Goal: Navigation & Orientation: Find specific page/section

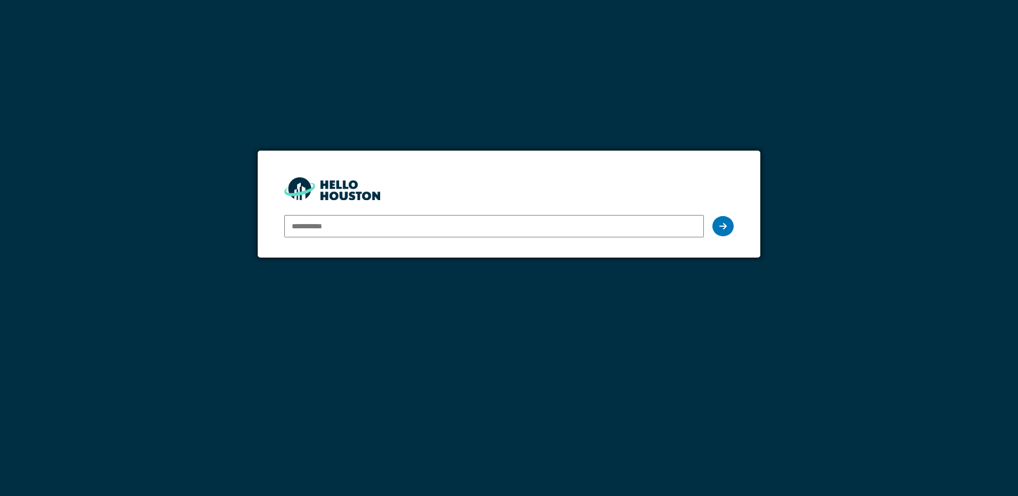
click at [350, 228] on input "email" at bounding box center [493, 226] width 419 height 22
type input "**********"
click at [724, 228] on icon at bounding box center [722, 226] width 7 height 9
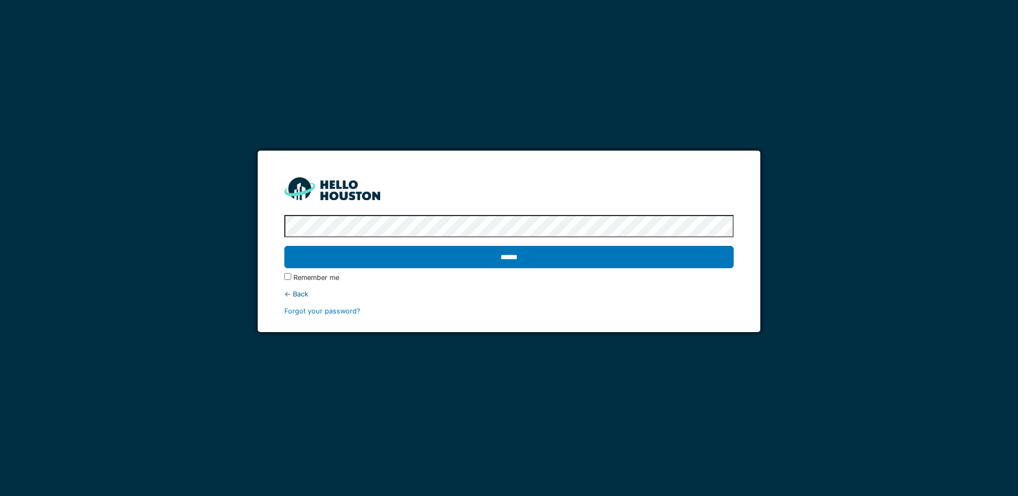
click at [284, 246] on input "******" at bounding box center [508, 257] width 449 height 22
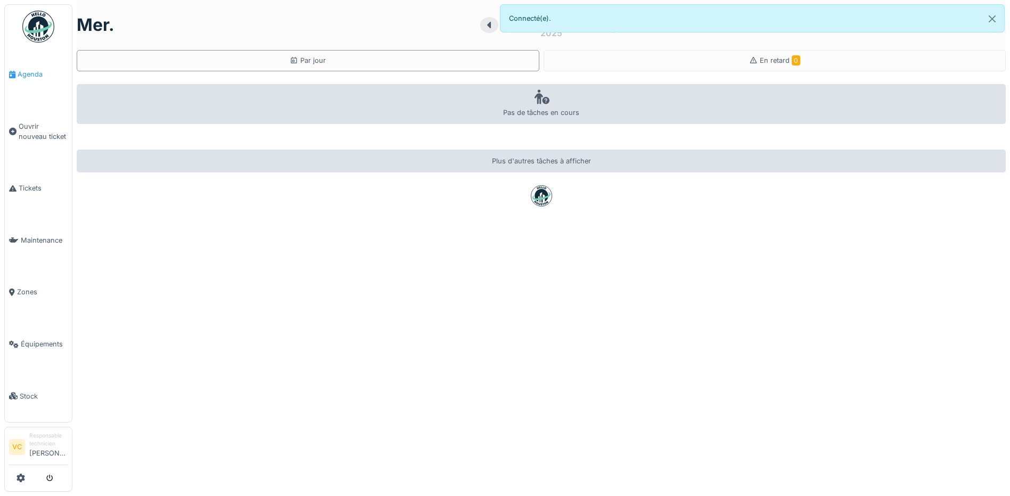
click at [39, 73] on span "Agenda" at bounding box center [43, 74] width 50 height 10
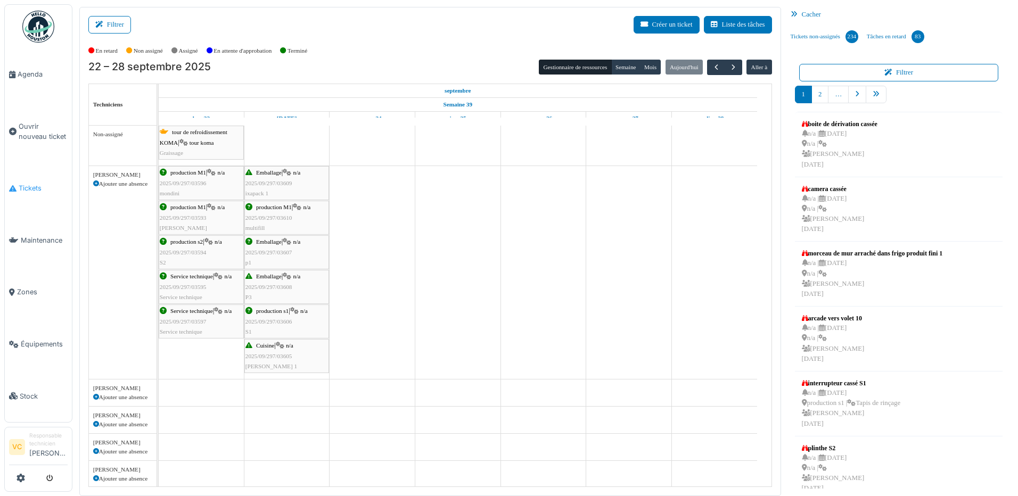
click at [31, 185] on span "Tickets" at bounding box center [43, 188] width 49 height 10
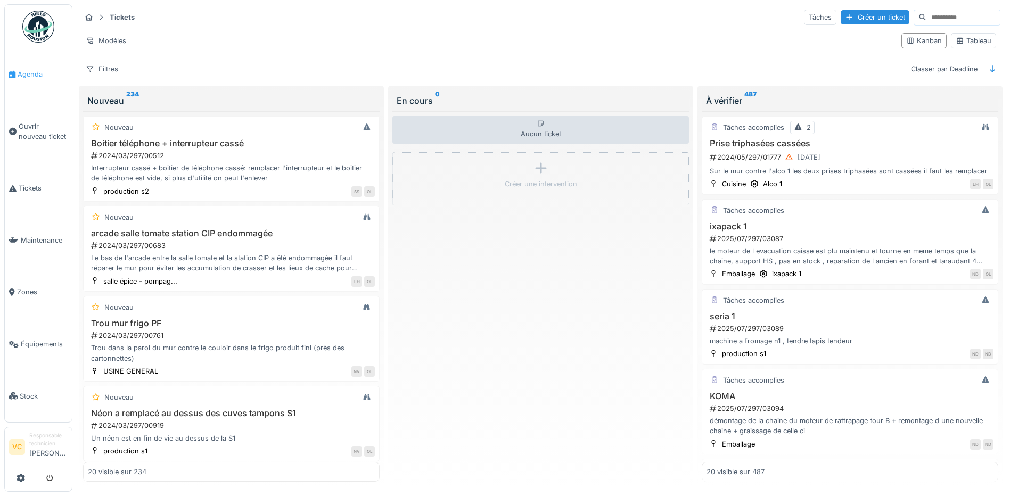
click at [36, 70] on span "Agenda" at bounding box center [43, 74] width 50 height 10
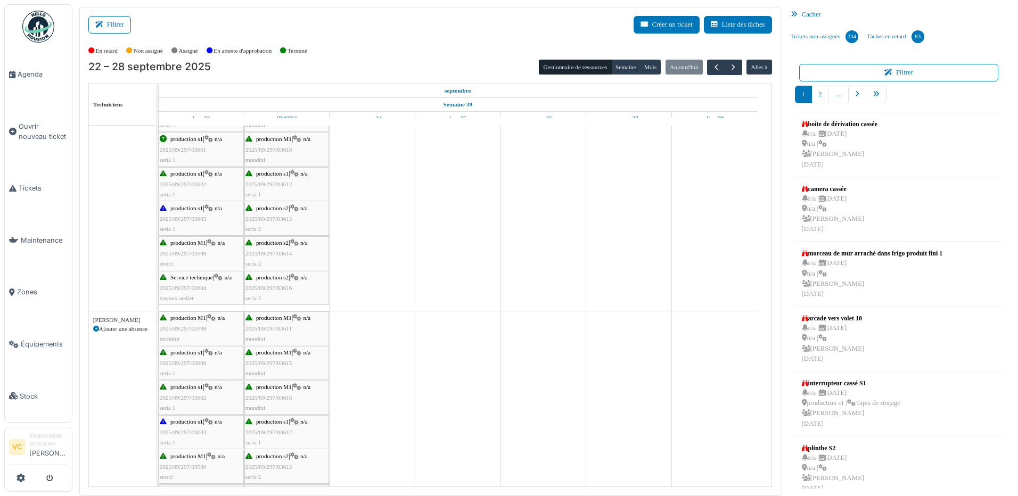
scroll to position [514, 0]
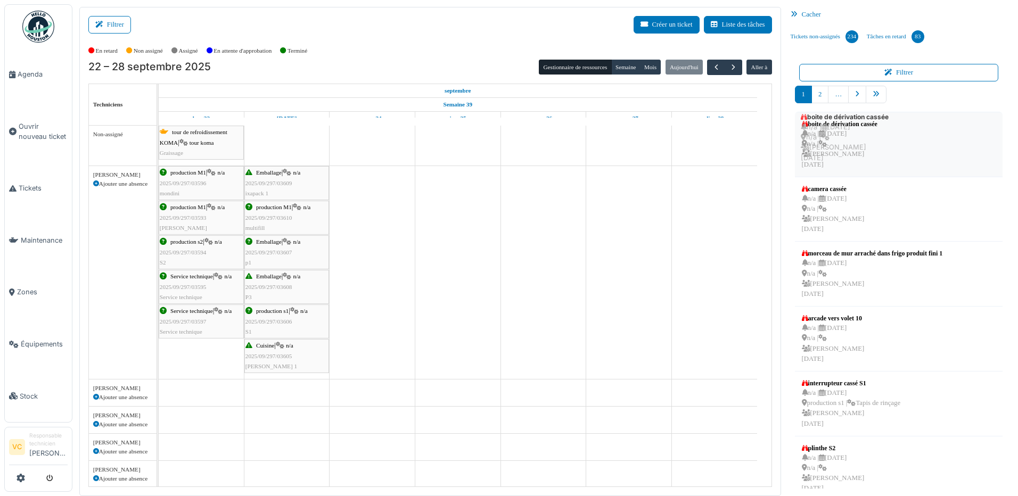
drag, startPoint x: 845, startPoint y: 141, endPoint x: 850, endPoint y: 134, distance: 8.7
click at [850, 134] on div "n/a | 27/03/2024 n/a | Olivier Loicq Il y a 547 jour(s)" at bounding box center [839, 149] width 76 height 41
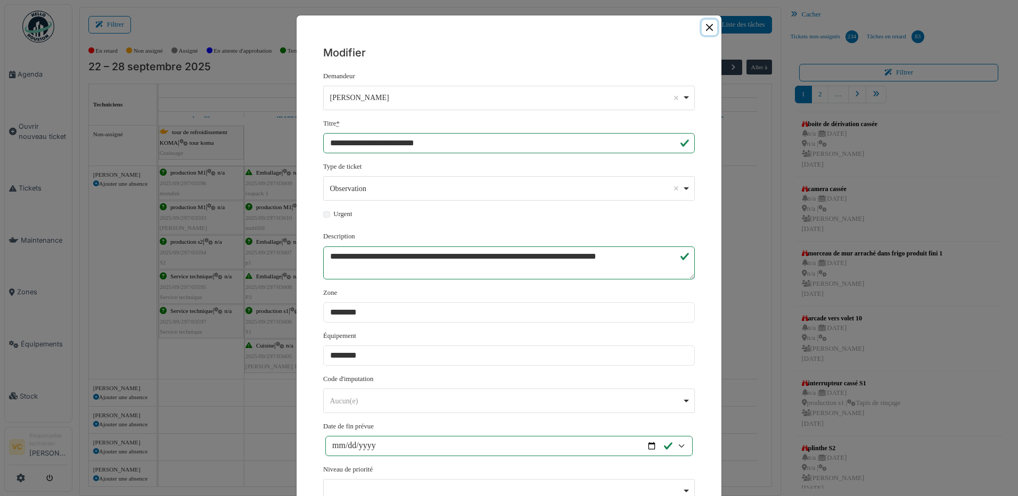
click at [704, 28] on button "Close" at bounding box center [708, 27] width 15 height 15
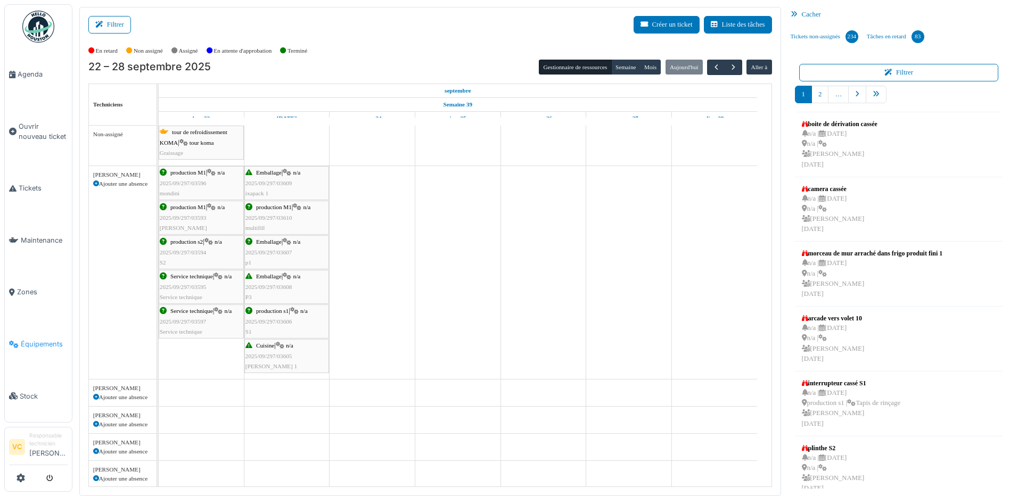
click at [43, 339] on span "Équipements" at bounding box center [44, 344] width 47 height 10
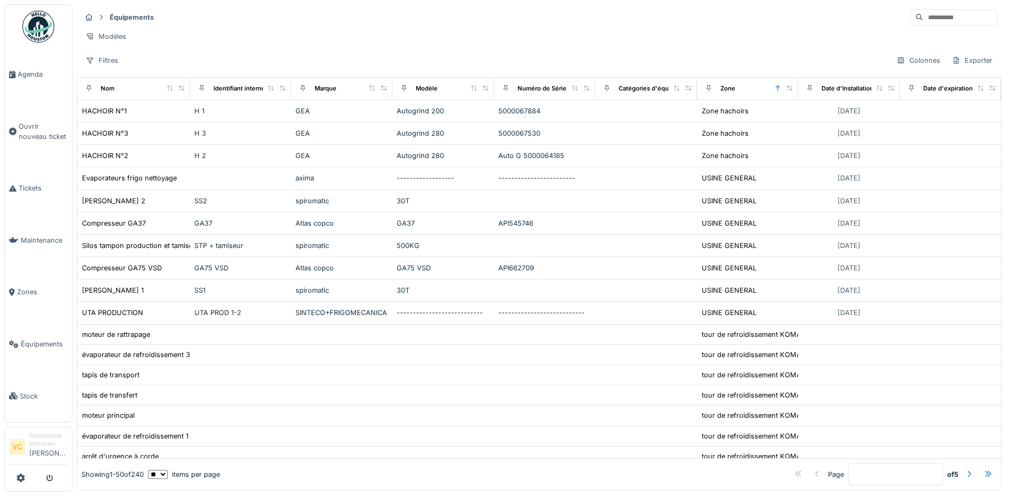
click at [923, 21] on input at bounding box center [959, 17] width 73 height 15
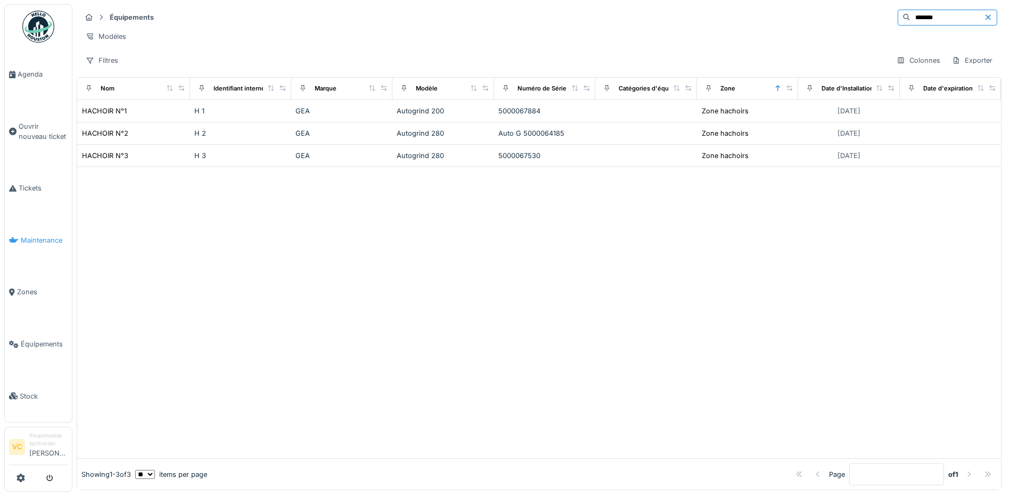
type input "*******"
click at [45, 237] on span "Maintenance" at bounding box center [44, 240] width 47 height 10
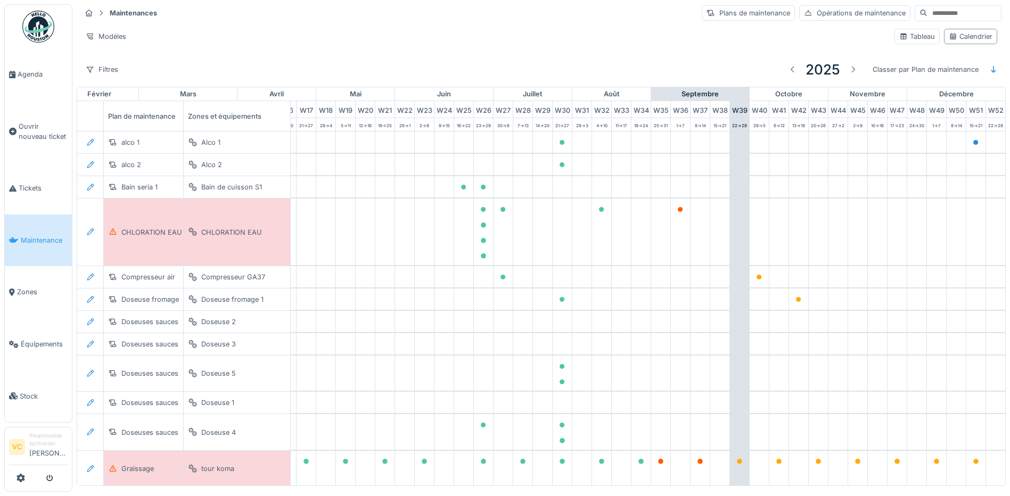
scroll to position [0, 353]
click at [927, 14] on input at bounding box center [963, 13] width 73 height 15
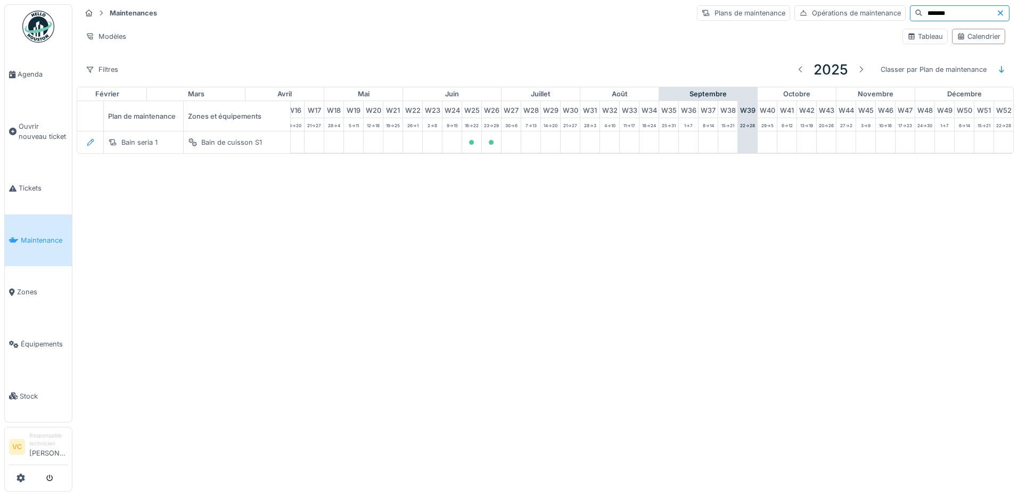
click at [922, 13] on input "*******" at bounding box center [958, 13] width 73 height 15
click at [951, 9] on input "**********" at bounding box center [958, 13] width 73 height 15
type input "*"
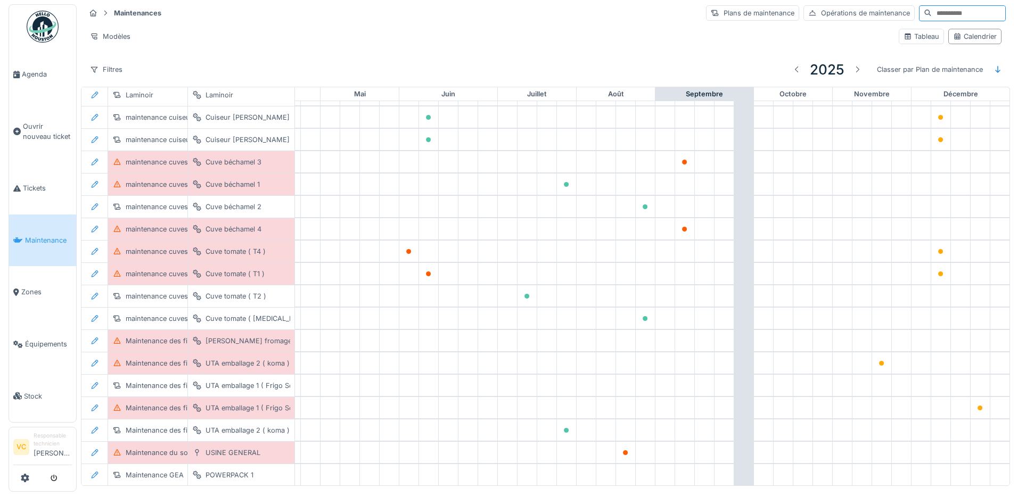
scroll to position [518, 353]
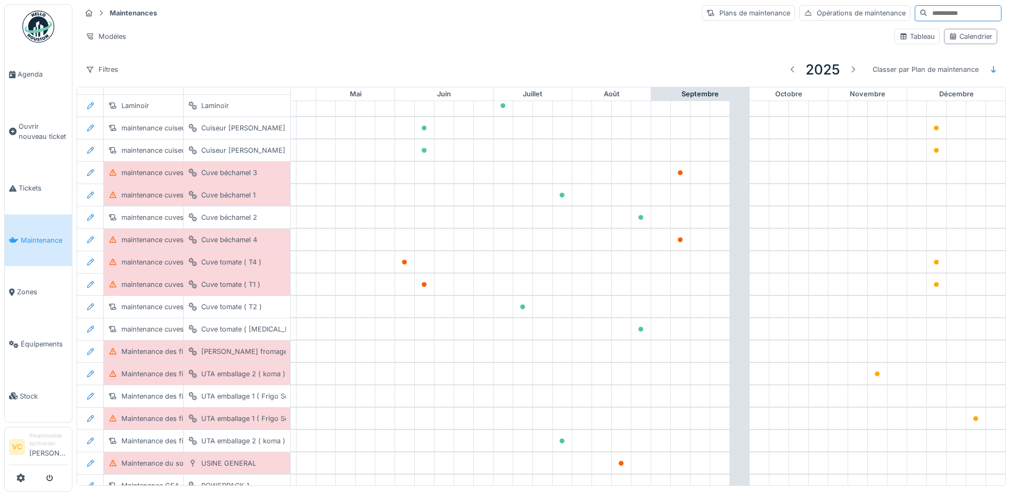
click at [927, 15] on input at bounding box center [963, 13] width 73 height 15
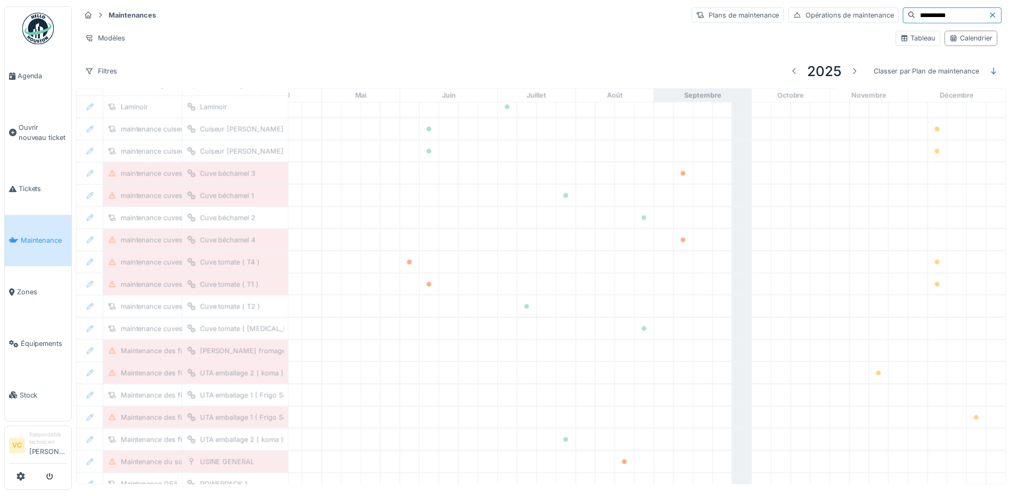
scroll to position [0, 353]
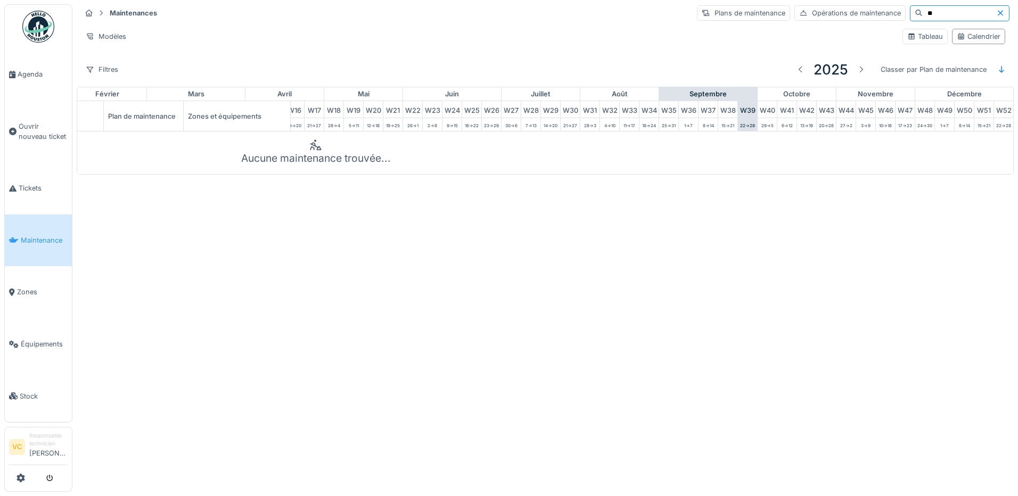
type input "*"
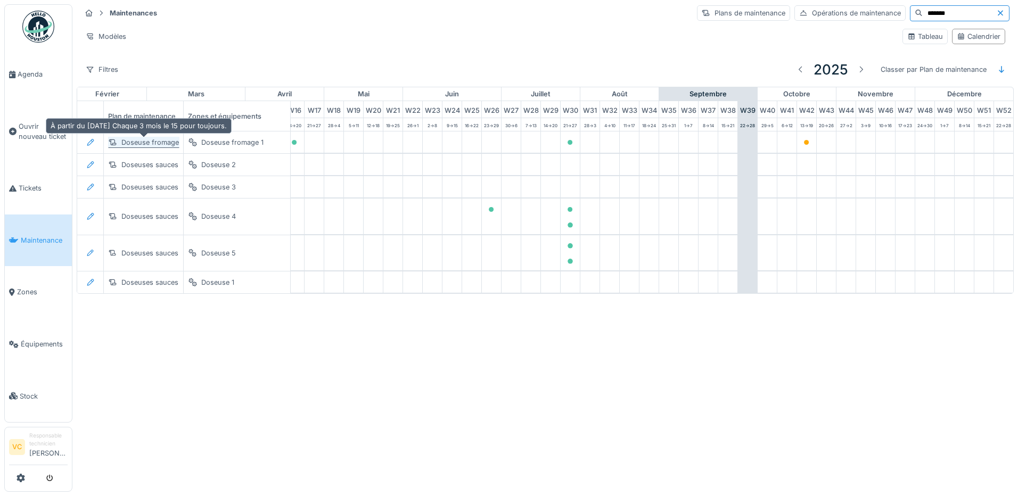
type input "*******"
click at [156, 139] on div "Doseuse fromage" at bounding box center [149, 142] width 57 height 10
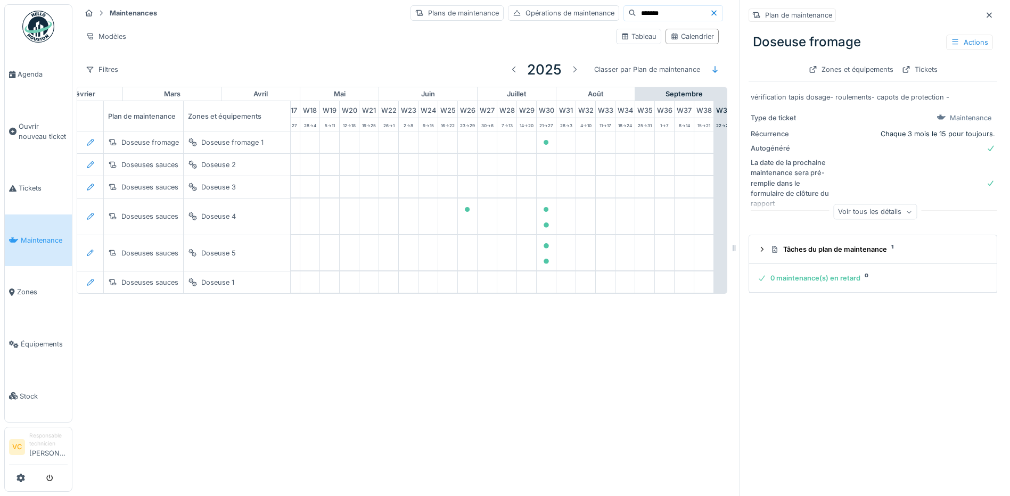
click at [866, 211] on div "Voir tous les détails" at bounding box center [875, 211] width 84 height 15
click at [985, 14] on icon at bounding box center [989, 15] width 9 height 7
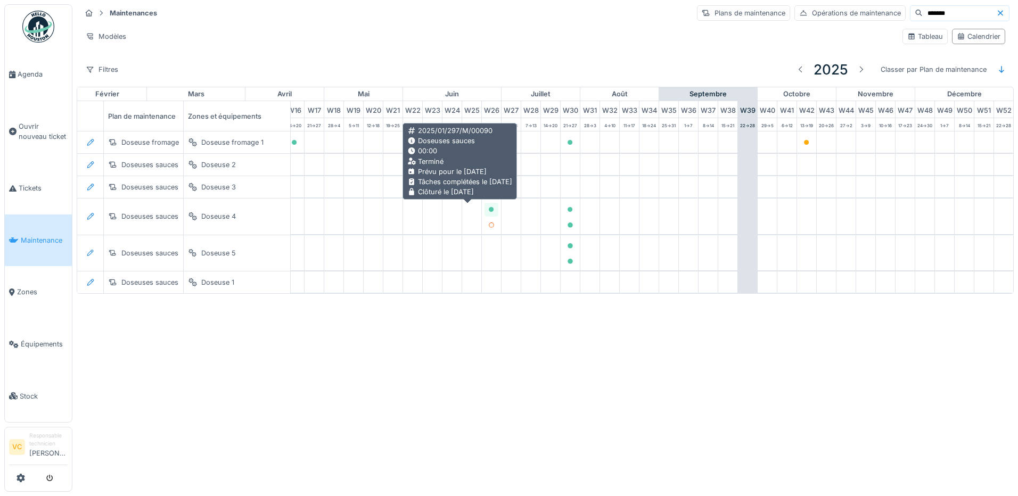
click at [489, 210] on icon at bounding box center [491, 209] width 5 height 5
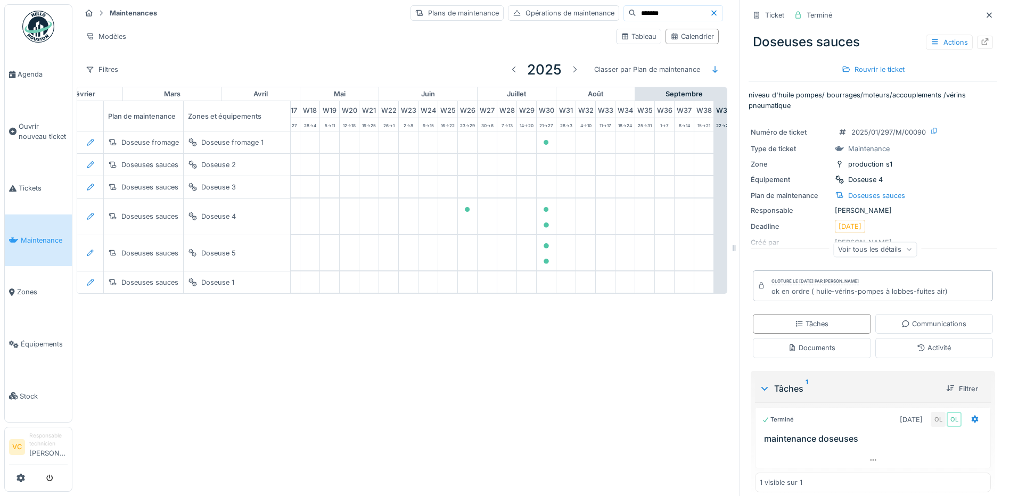
click at [853, 252] on div "Voir tous les détails" at bounding box center [875, 249] width 84 height 15
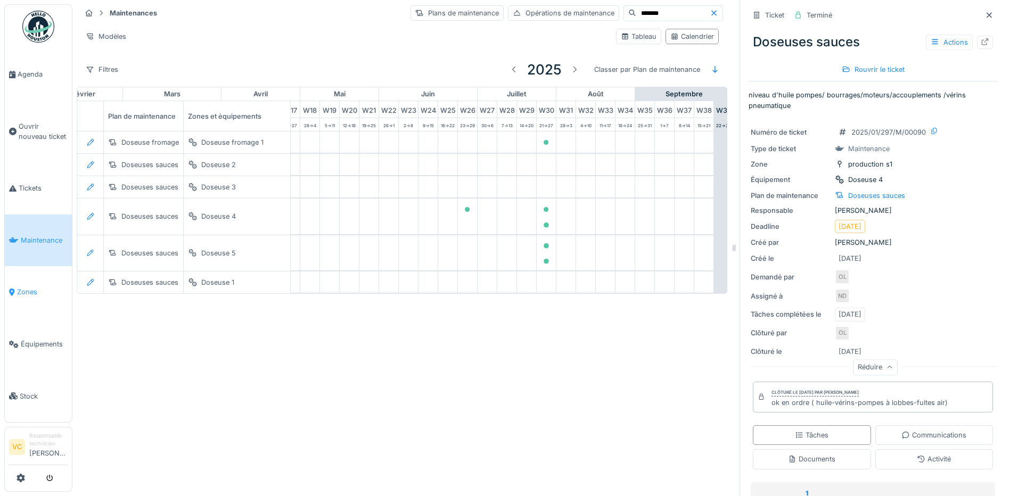
click at [26, 287] on span "Zones" at bounding box center [42, 292] width 51 height 10
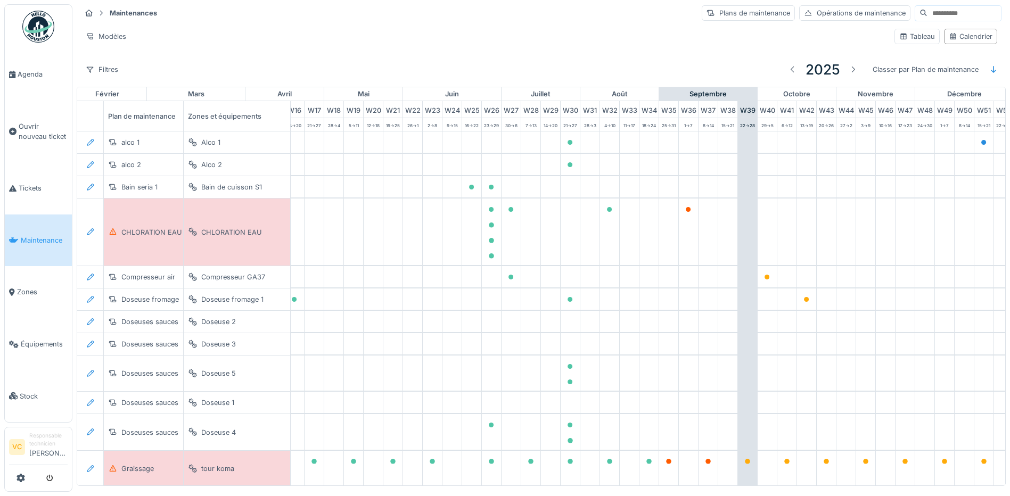
scroll to position [0, 353]
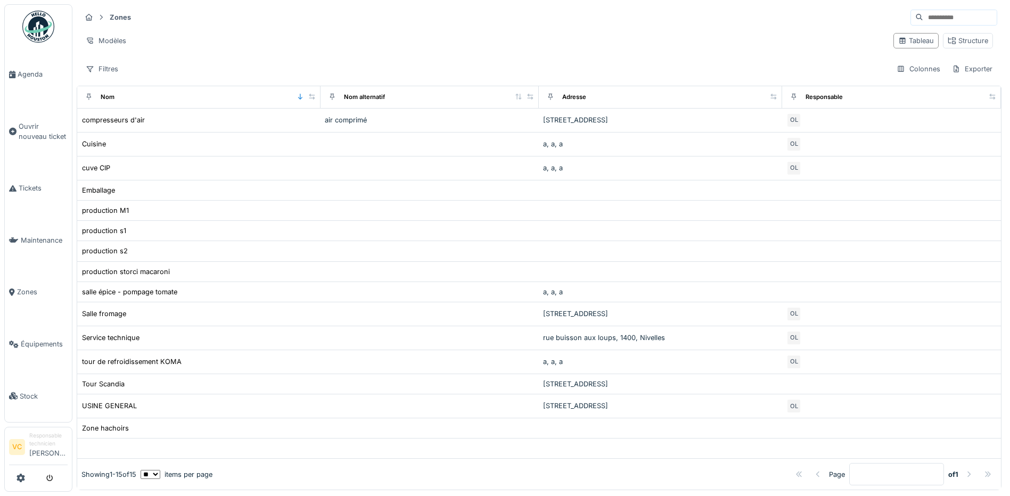
click at [923, 18] on input at bounding box center [959, 17] width 73 height 15
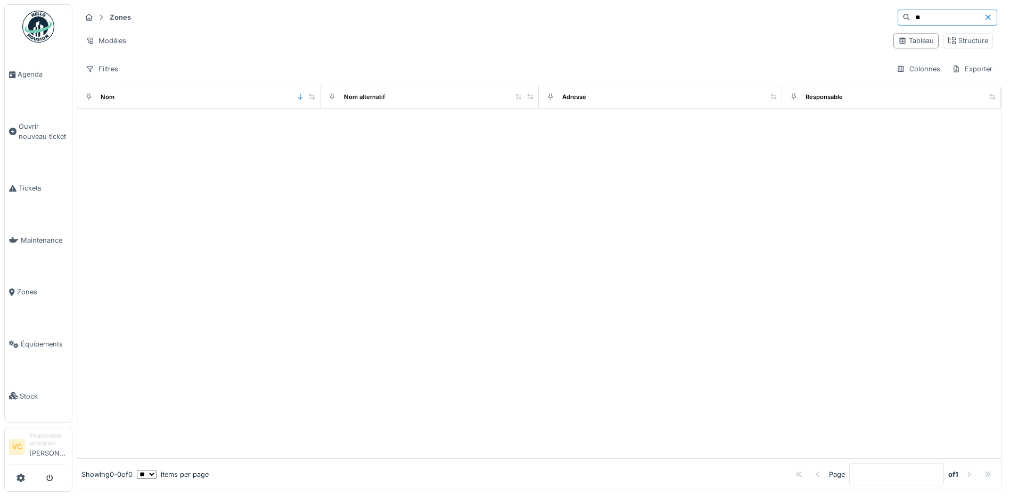
type input "*"
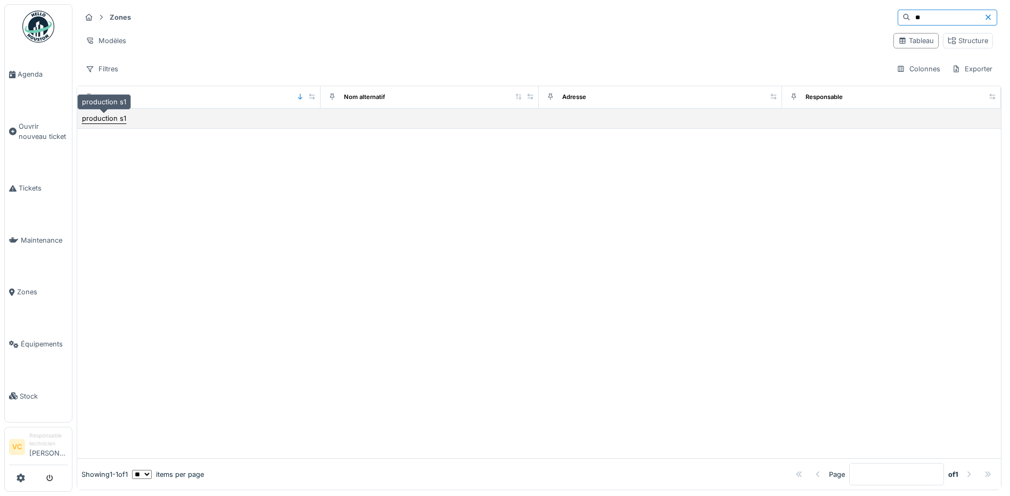
type input "**"
click at [109, 119] on div "production s1" at bounding box center [104, 118] width 44 height 10
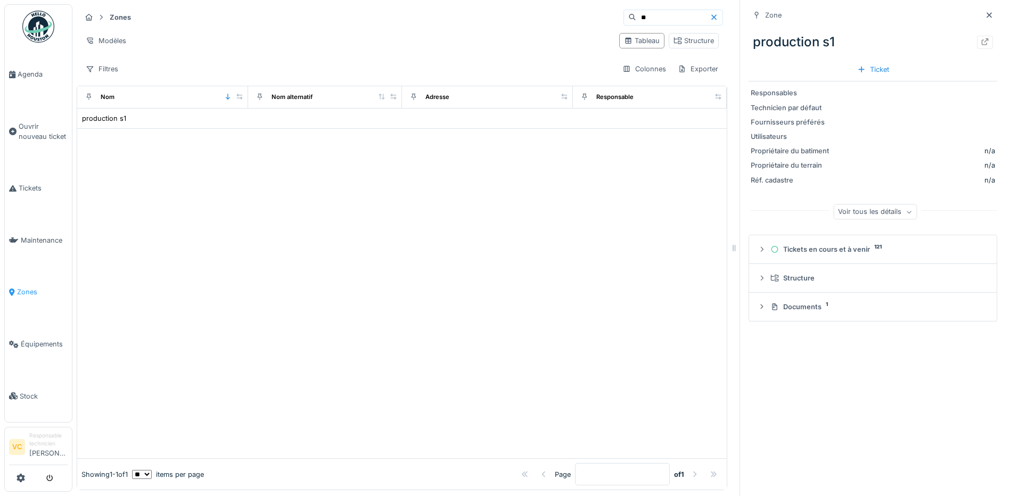
click at [30, 287] on span "Zones" at bounding box center [42, 292] width 51 height 10
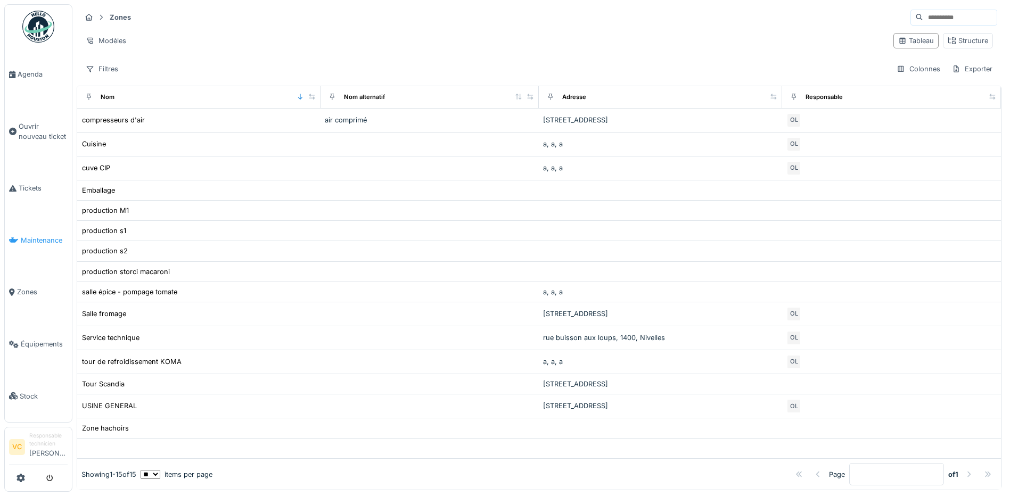
click at [37, 239] on span "Maintenance" at bounding box center [44, 240] width 47 height 10
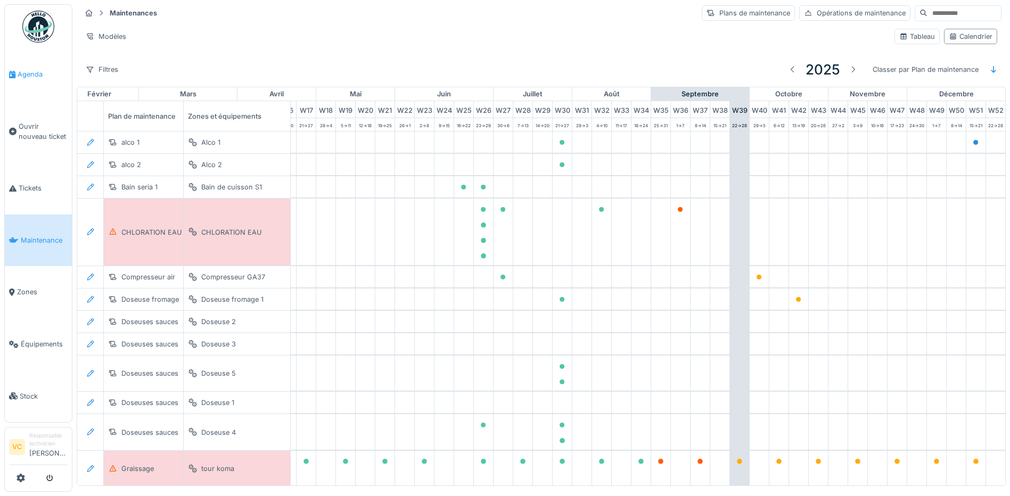
click at [32, 71] on span "Agenda" at bounding box center [43, 74] width 50 height 10
